Goal: Task Accomplishment & Management: Manage account settings

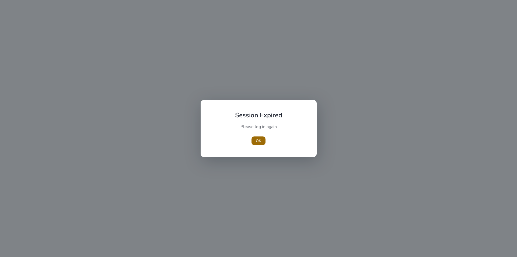
click at [261, 139] on span "OK" at bounding box center [258, 141] width 5 height 6
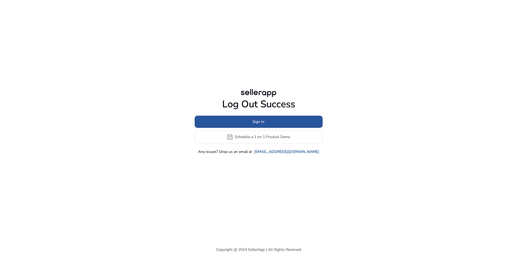
click at [258, 123] on span "Sign In" at bounding box center [259, 122] width 12 height 6
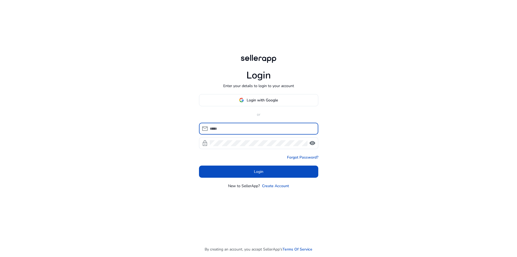
click at [258, 123] on div at bounding box center [262, 129] width 104 height 12
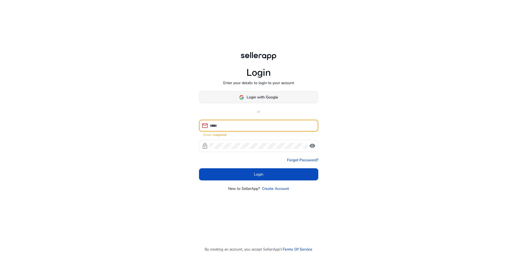
click at [263, 100] on span at bounding box center [258, 97] width 119 height 13
